Goal: Task Accomplishment & Management: Complete application form

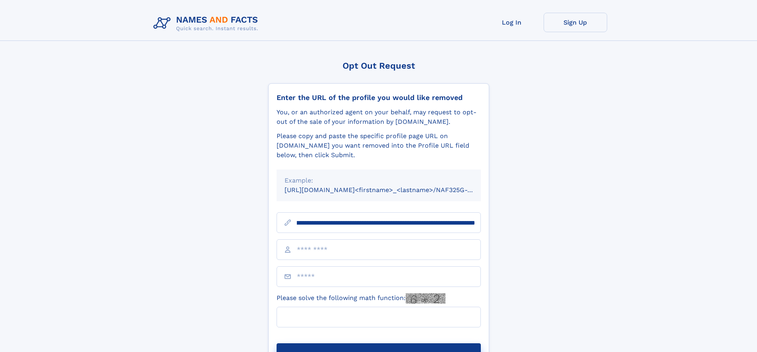
scroll to position [0, 94]
type input "**********"
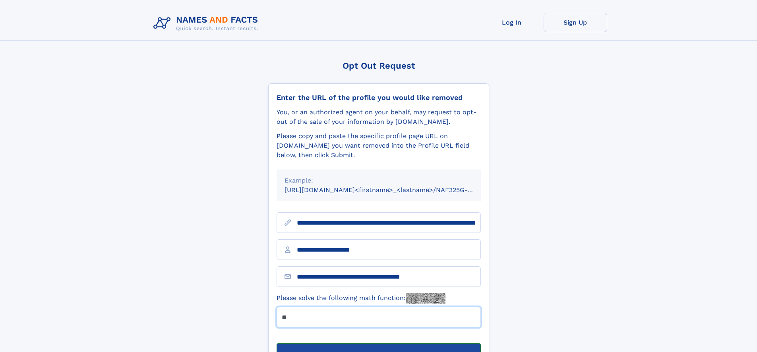
type input "**"
click at [378, 344] on button "Submit Opt Out Request" at bounding box center [378, 356] width 204 height 25
